Goal: Transaction & Acquisition: Purchase product/service

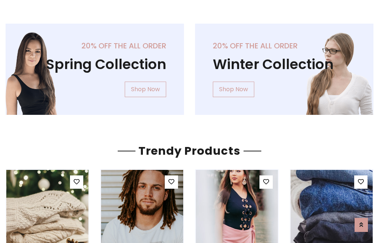
scroll to position [38, 0]
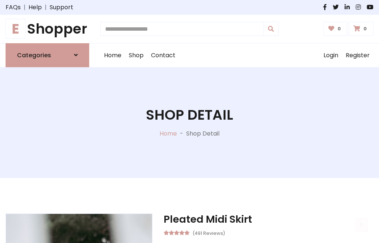
click at [47, 29] on h1 "E Shopper" at bounding box center [48, 29] width 84 height 17
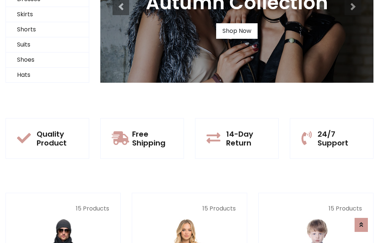
scroll to position [71, 0]
